Goal: Information Seeking & Learning: Learn about a topic

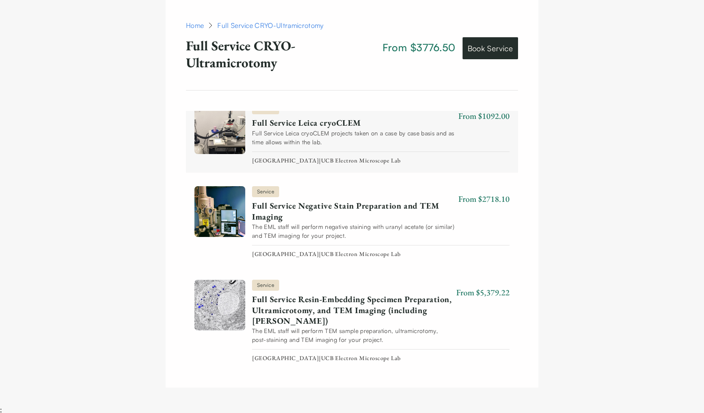
scroll to position [974, 0]
click at [277, 124] on link "Full Service Leica cryoCLEM" at bounding box center [353, 123] width 203 height 11
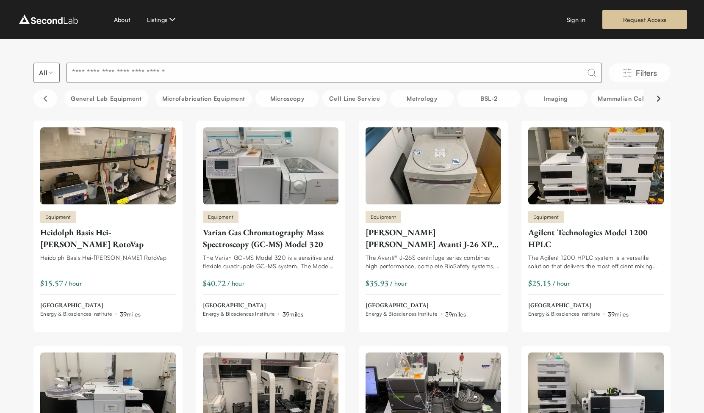
click at [661, 98] on icon "Scroll right" at bounding box center [658, 99] width 10 height 10
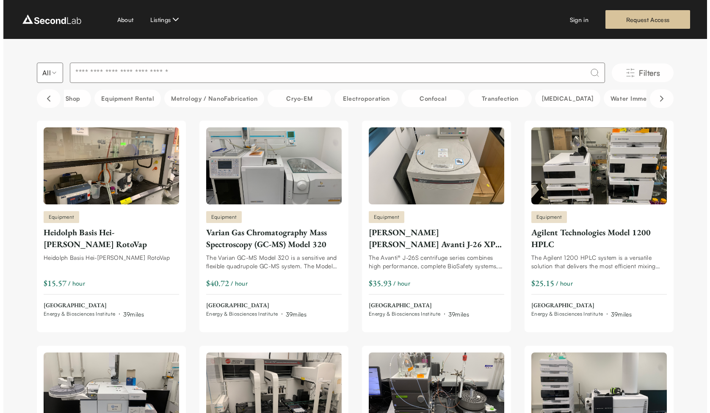
scroll to position [0, 635]
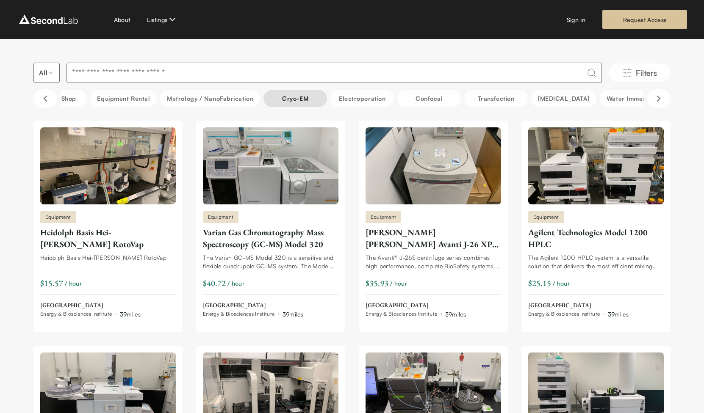
click at [327, 90] on button "Cryo-EM" at bounding box center [294, 98] width 63 height 17
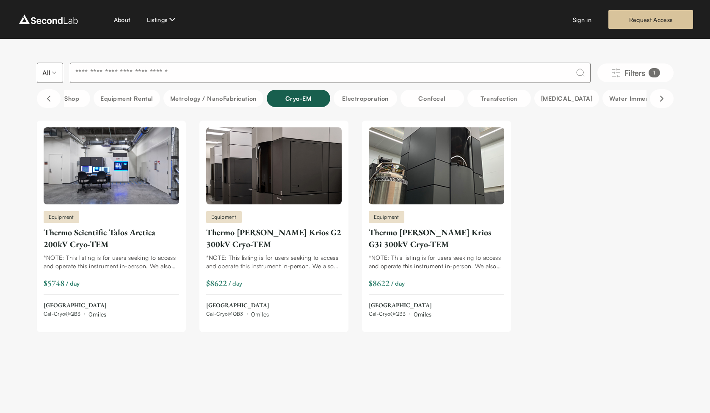
scroll to position [0, 0]
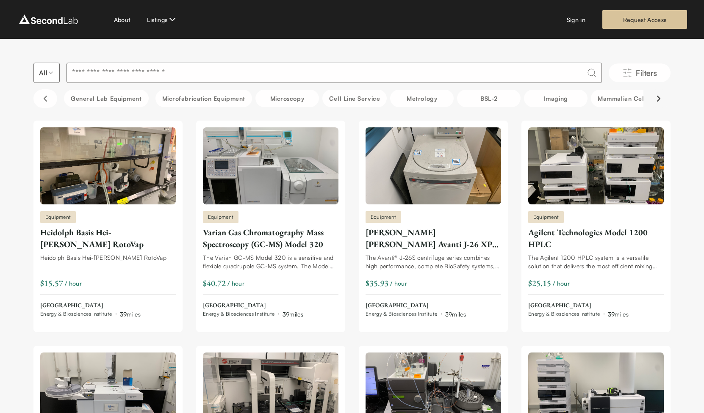
click at [660, 98] on icon "Scroll right" at bounding box center [658, 98] width 3 height 5
click at [659, 99] on icon "Scroll right" at bounding box center [658, 98] width 3 height 5
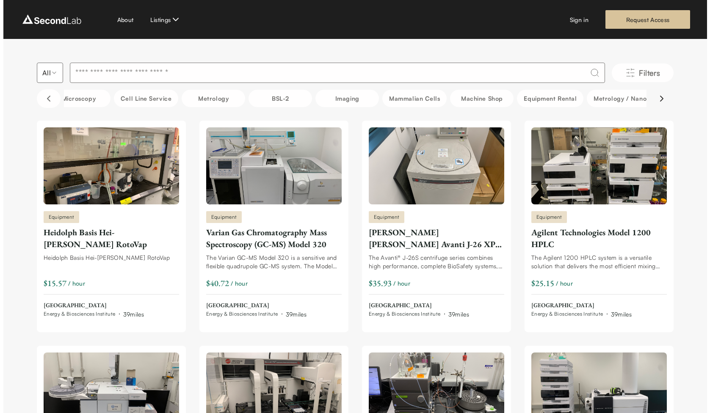
scroll to position [0, 423]
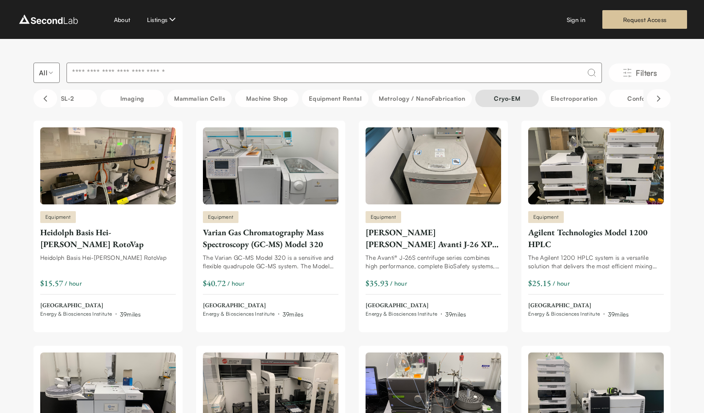
click at [538, 95] on button "Cryo-EM" at bounding box center [506, 98] width 63 height 17
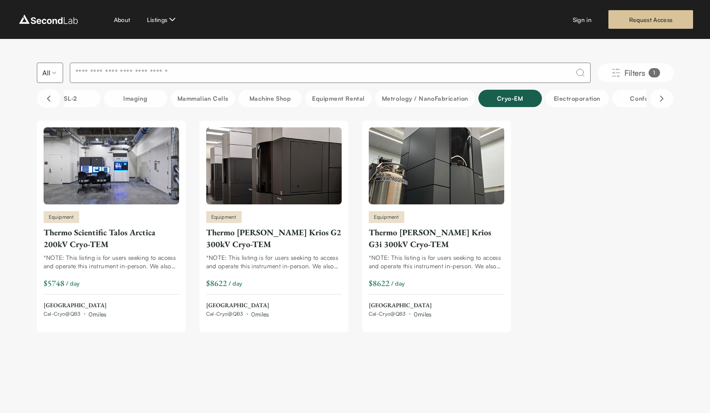
scroll to position [0, 0]
click at [194, 68] on input at bounding box center [330, 73] width 521 height 20
type input "*******"
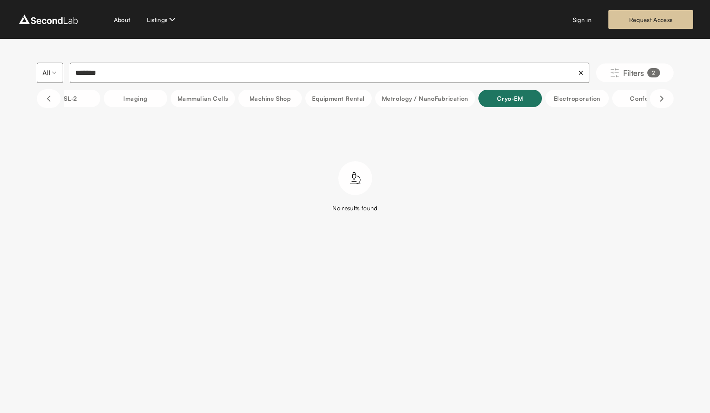
click at [542, 93] on button "Cryo-EM" at bounding box center [509, 98] width 63 height 17
click at [582, 73] on input "*******" at bounding box center [330, 73] width 521 height 20
click at [579, 72] on icon at bounding box center [582, 72] width 7 height 7
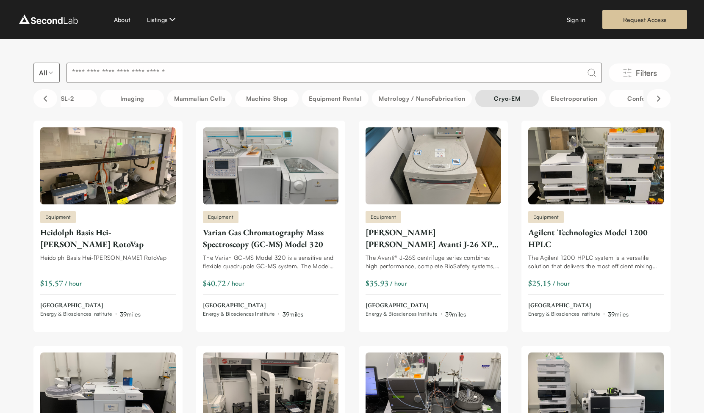
click at [538, 94] on button "Cryo-EM" at bounding box center [506, 98] width 63 height 17
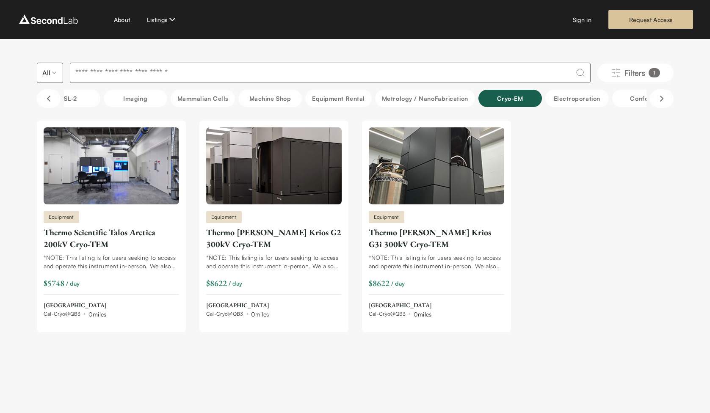
click at [602, 220] on ul "Equipment Thermo Scientific Talos Arctica 200kV Cryo-TEM *NOTE: This listing is…" at bounding box center [355, 227] width 637 height 212
click at [602, 221] on ul "Equipment Thermo Scientific Talos Arctica 200kV Cryo-TEM *NOTE: This listing is…" at bounding box center [355, 227] width 637 height 212
click at [603, 226] on ul "Equipment Thermo Scientific Talos Arctica 200kV Cryo-TEM *NOTE: This listing is…" at bounding box center [355, 227] width 637 height 212
click at [606, 226] on ul "Equipment Thermo Scientific Talos Arctica 200kV Cryo-TEM *NOTE: This listing is…" at bounding box center [355, 227] width 637 height 212
click at [607, 226] on ul "Equipment Thermo Scientific Talos Arctica 200kV Cryo-TEM *NOTE: This listing is…" at bounding box center [355, 227] width 637 height 212
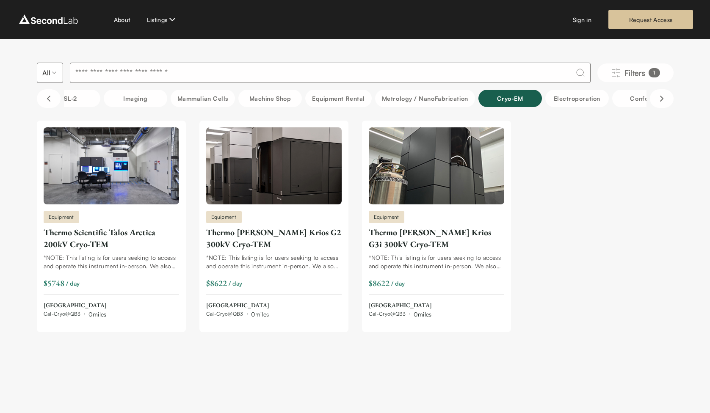
click at [238, 73] on input at bounding box center [330, 73] width 521 height 20
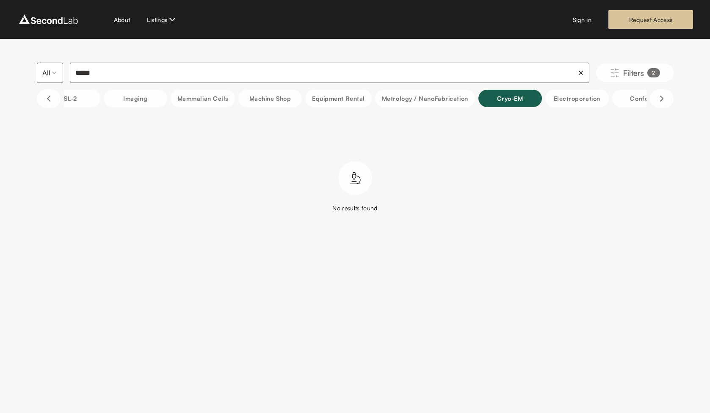
click at [104, 74] on input "*****" at bounding box center [329, 73] width 519 height 20
type input "******"
click at [105, 77] on input "******" at bounding box center [329, 73] width 519 height 20
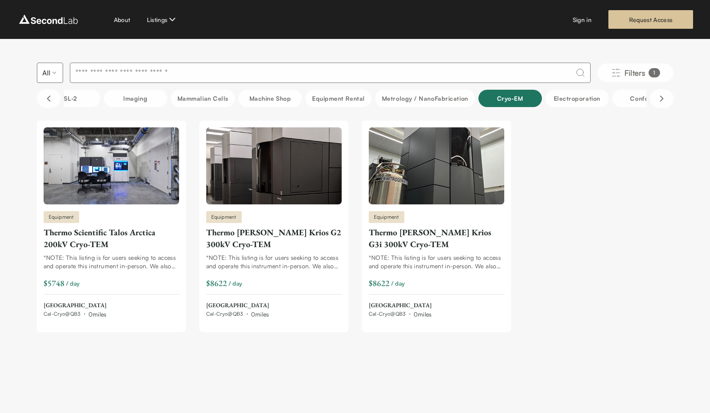
click at [542, 95] on button "Cryo-EM" at bounding box center [509, 98] width 63 height 17
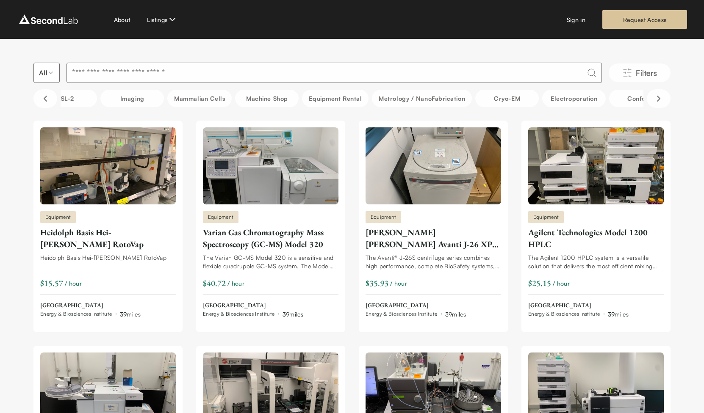
click at [177, 73] on input at bounding box center [333, 73] width 535 height 20
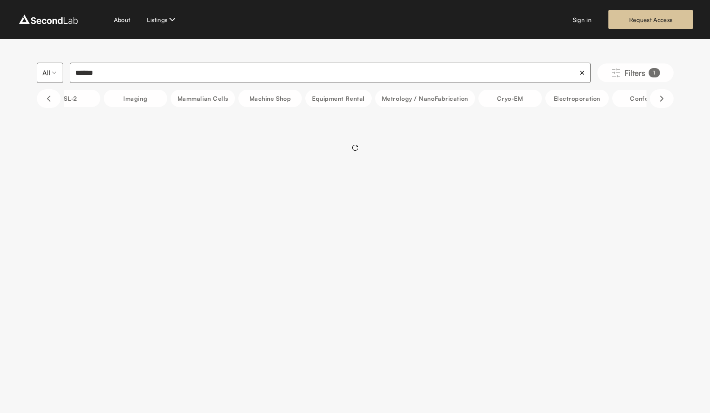
type input "******"
click at [48, 99] on icon "Scroll left" at bounding box center [48, 98] width 3 height 5
click at [48, 98] on icon "Scroll left" at bounding box center [49, 99] width 10 height 10
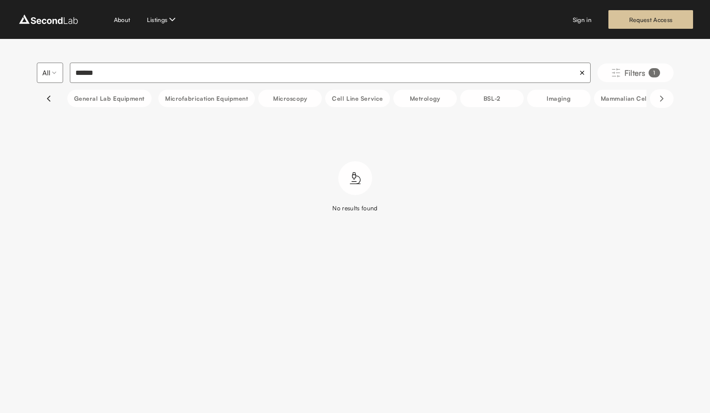
click at [48, 98] on icon "Scroll left" at bounding box center [49, 99] width 10 height 10
click at [663, 97] on icon "Scroll right" at bounding box center [662, 99] width 10 height 10
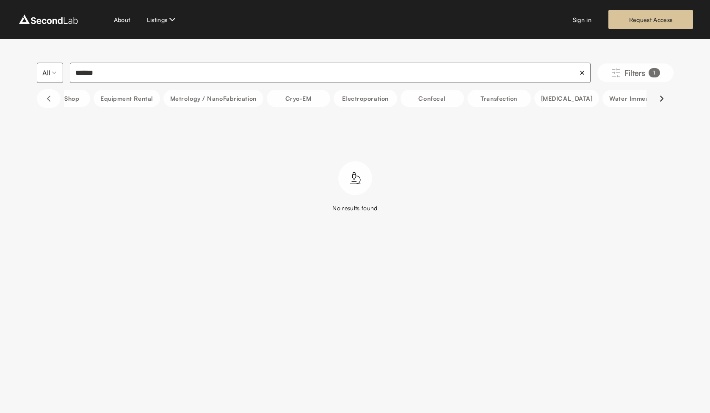
click at [663, 97] on icon "Scroll right" at bounding box center [662, 99] width 10 height 10
